Goal: Check status: Check status

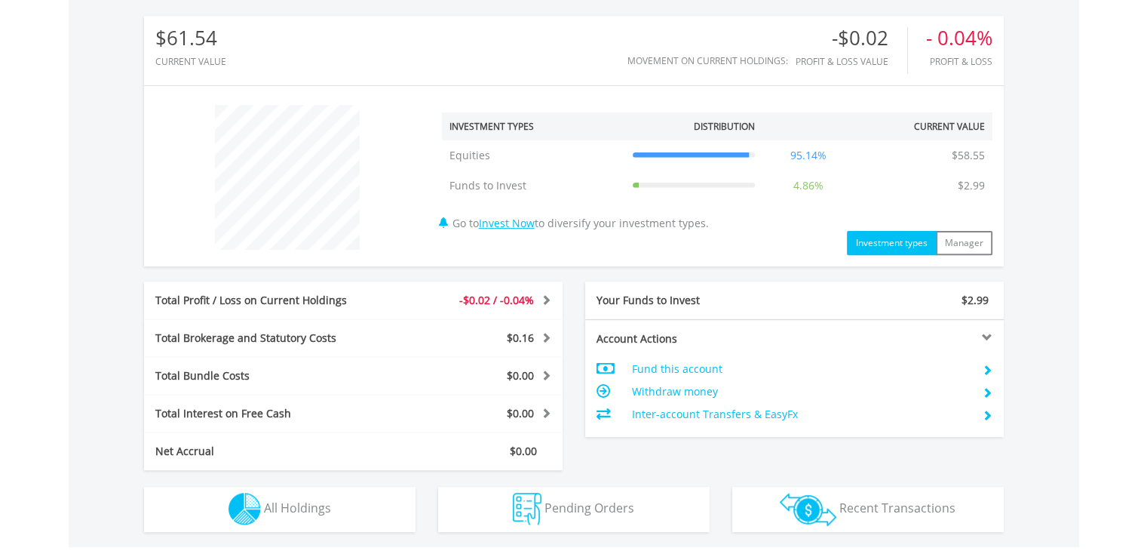
scroll to position [724, 0]
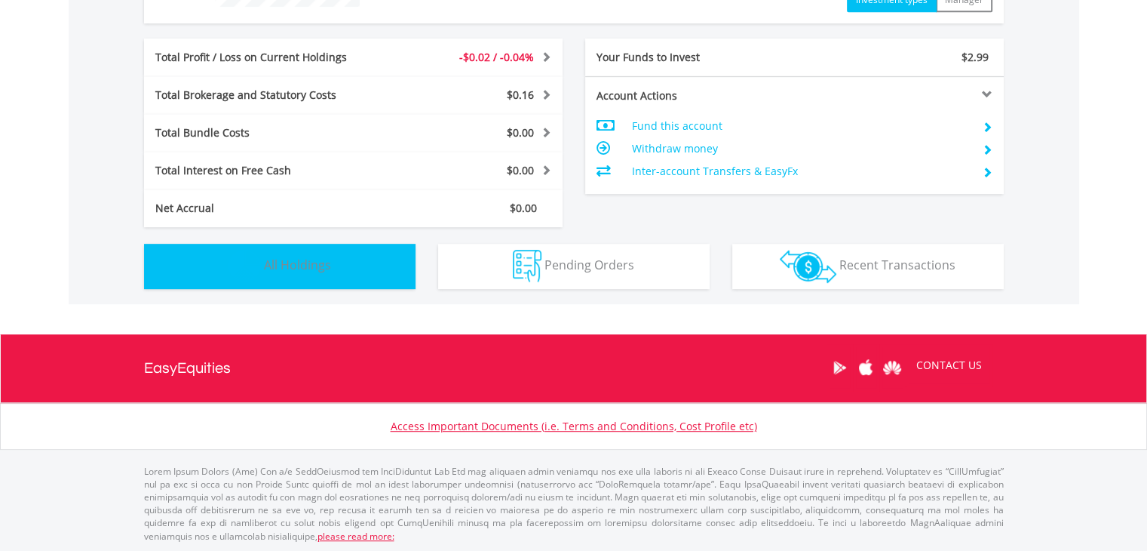
click at [353, 276] on button "Holdings All Holdings" at bounding box center [280, 266] width 272 height 45
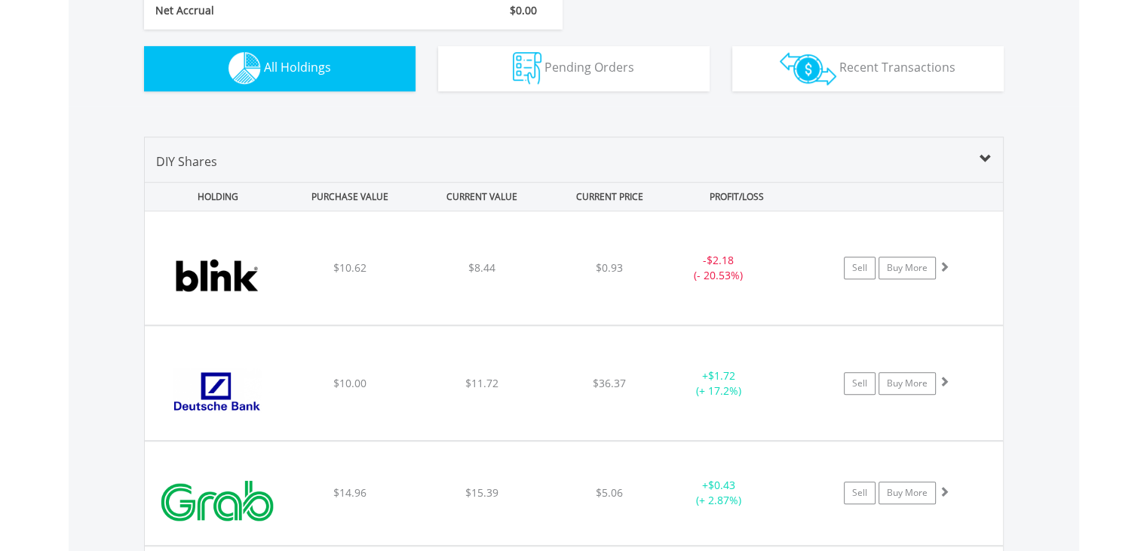
scroll to position [314, 0]
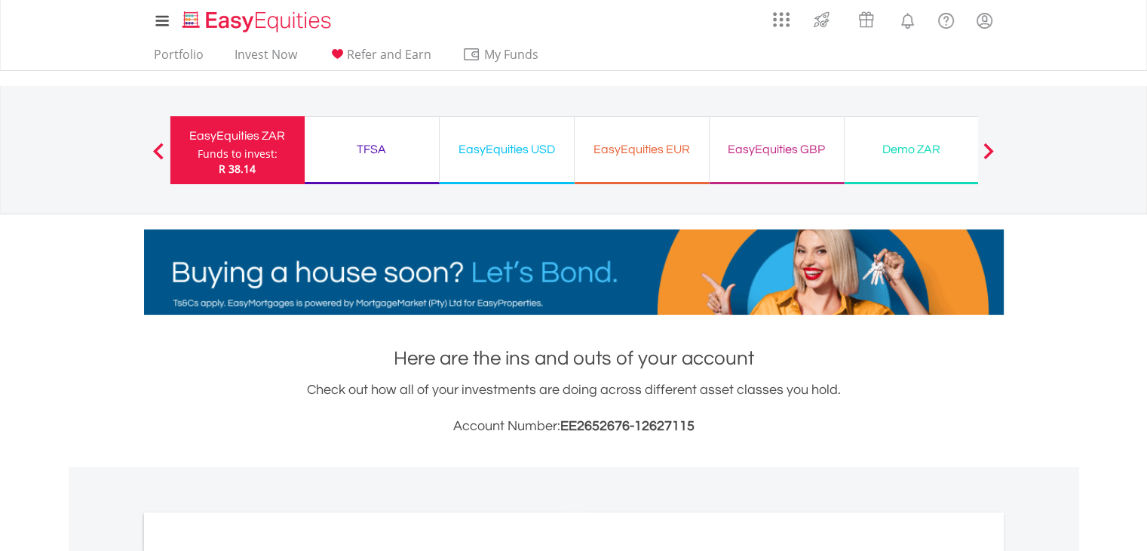
scroll to position [462, 0]
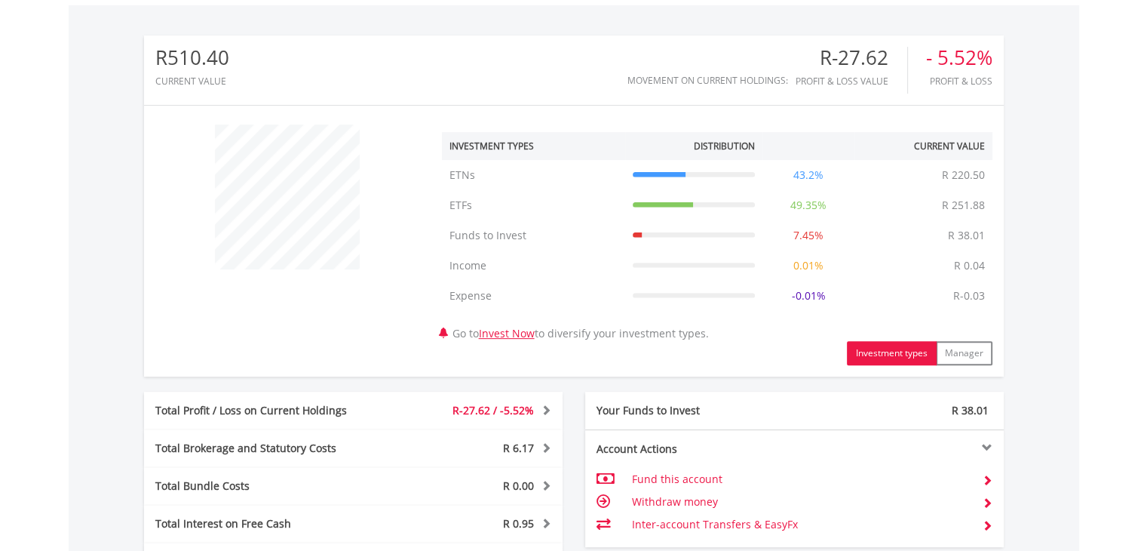
click at [303, 321] on div "﻿ Investment Types Distribution Current Value Show All ETNs ETNs R 220.50 43.2%…" at bounding box center [574, 241] width 860 height 248
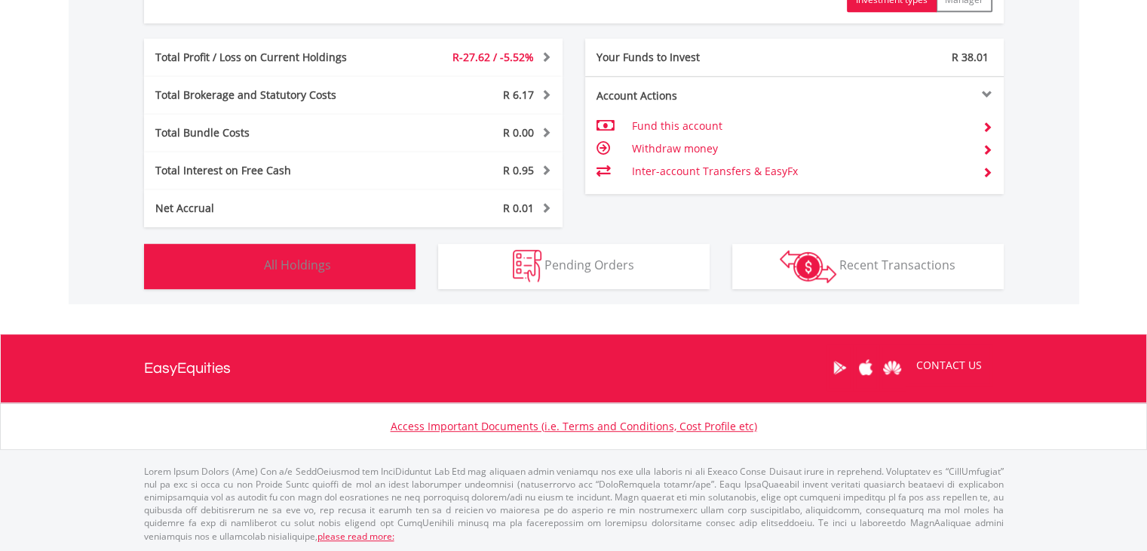
click at [368, 278] on button "Holdings All Holdings" at bounding box center [280, 266] width 272 height 45
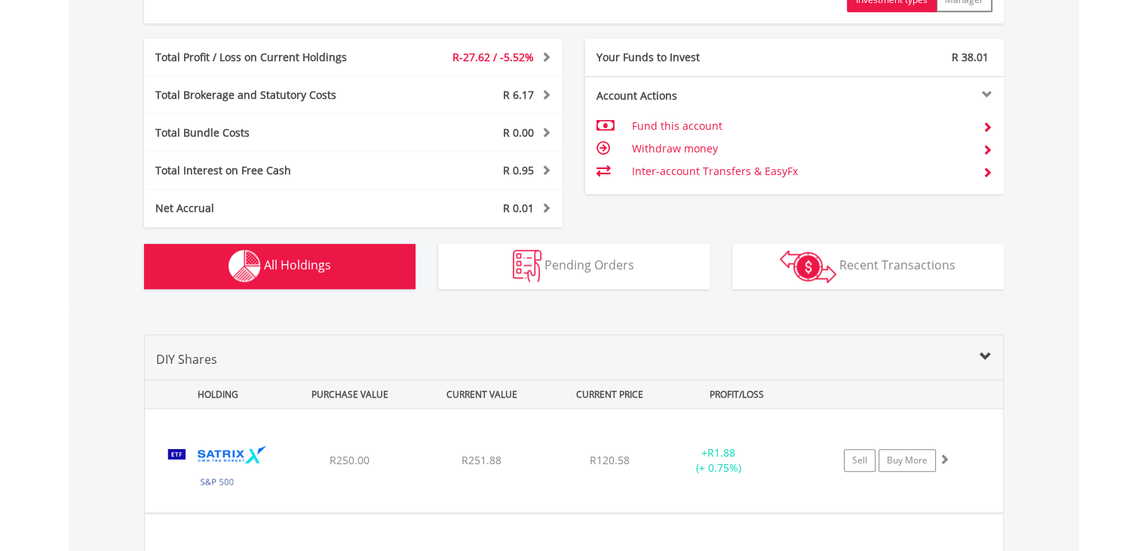
scroll to position [1147, 0]
